Goal: Find specific page/section: Find specific page/section

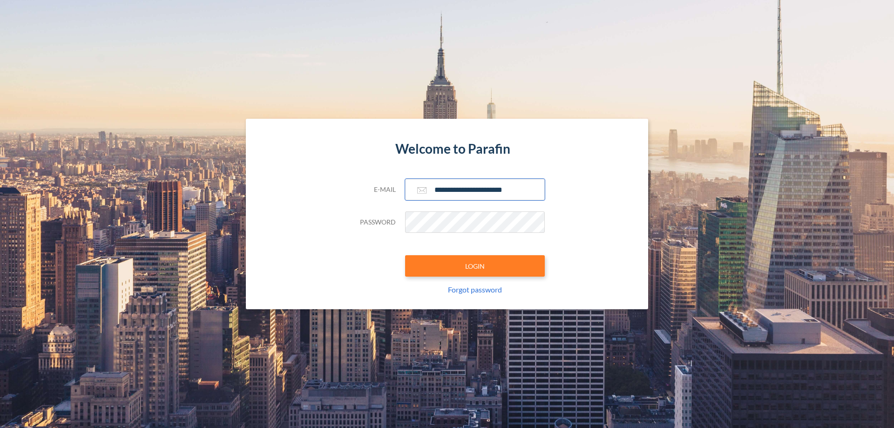
type input "**********"
click at [475, 266] on button "LOGIN" at bounding box center [475, 265] width 140 height 21
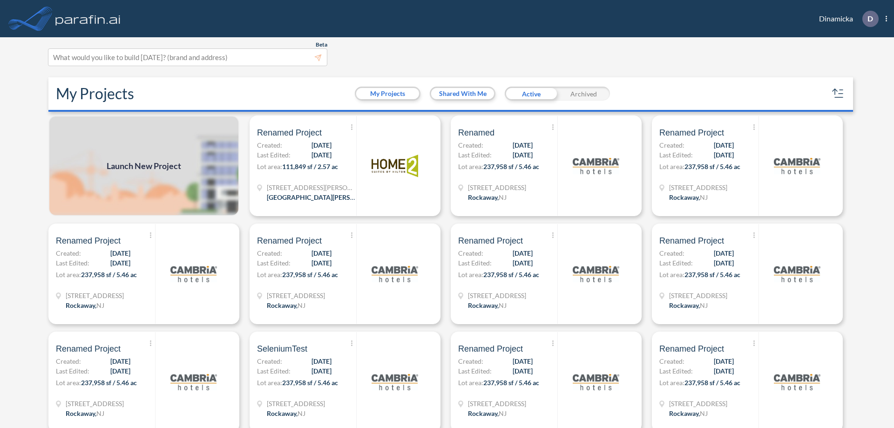
scroll to position [2, 0]
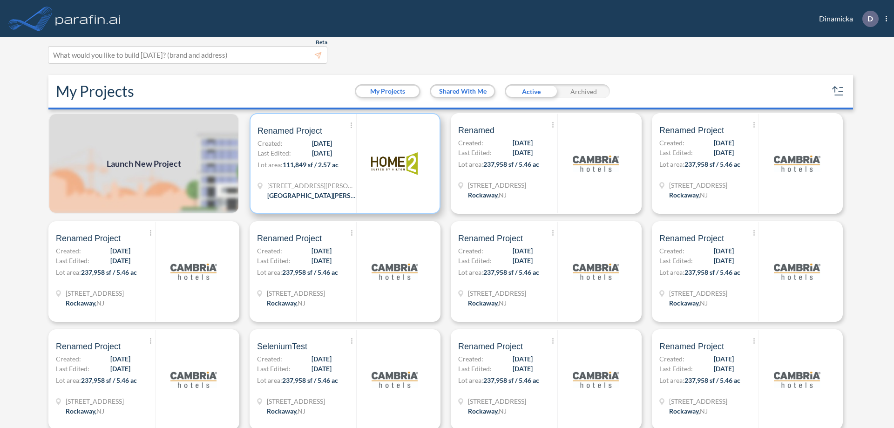
click at [343, 163] on p "Lot area: 111,849 sf / 2.57 ac" at bounding box center [306, 167] width 99 height 14
